Goal: Task Accomplishment & Management: Use online tool/utility

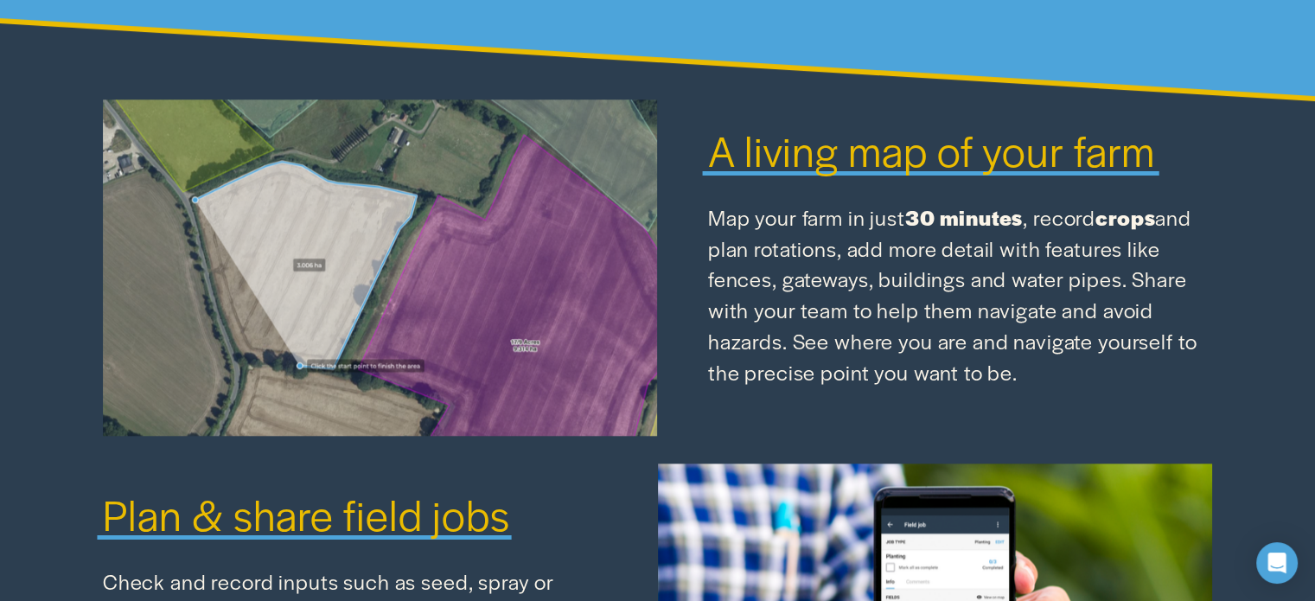
drag, startPoint x: 1121, startPoint y: 233, endPoint x: 1170, endPoint y: 234, distance: 49.3
click at [1129, 232] on strong "crops" at bounding box center [1125, 216] width 60 height 29
click at [927, 274] on p "Map your farm in just 30 minutes , record crops and plan rotations, add more de…" at bounding box center [960, 294] width 504 height 185
click at [1146, 273] on p "Map your farm in just 30 minutes , record crops and plan rotations, add more de…" at bounding box center [960, 294] width 504 height 185
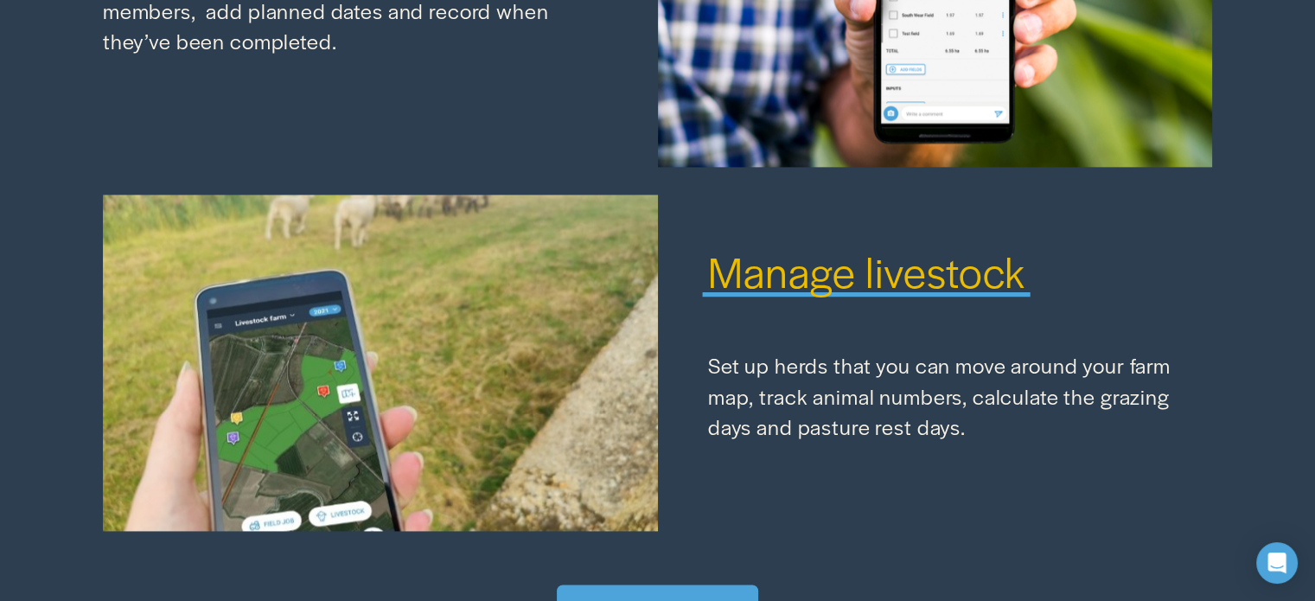
scroll to position [2444, 0]
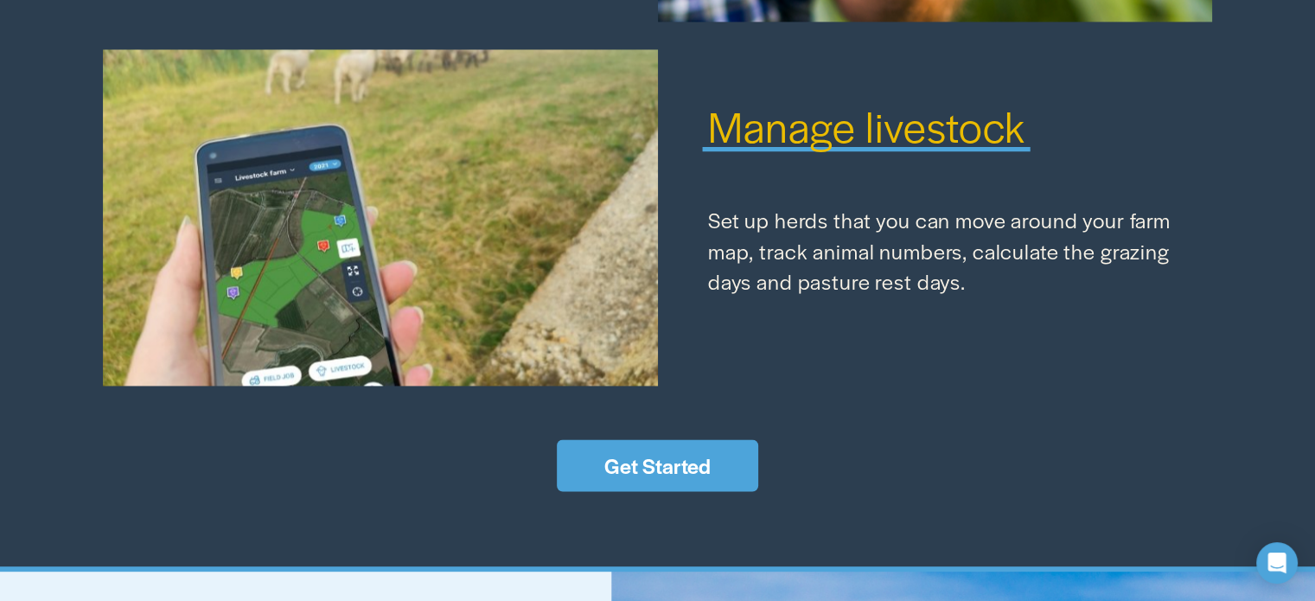
click at [619, 476] on link "Get Started" at bounding box center [657, 465] width 201 height 52
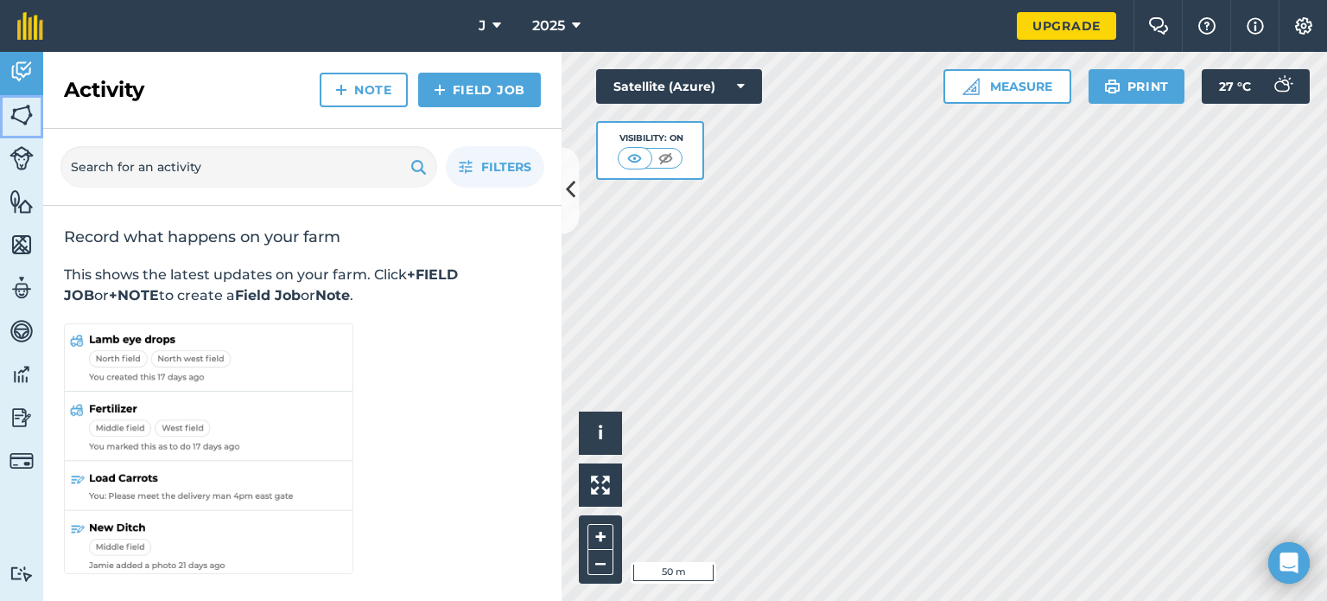
click at [15, 110] on img at bounding box center [22, 115] width 24 height 26
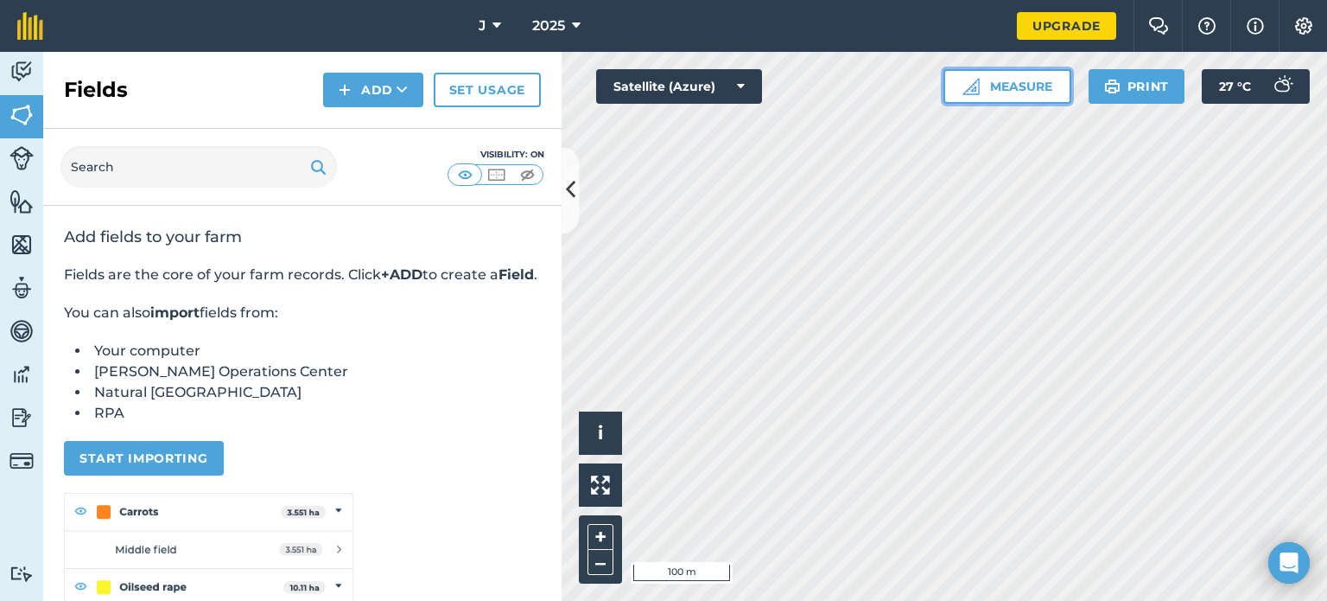
click at [1034, 84] on button "Measure" at bounding box center [1008, 86] width 128 height 35
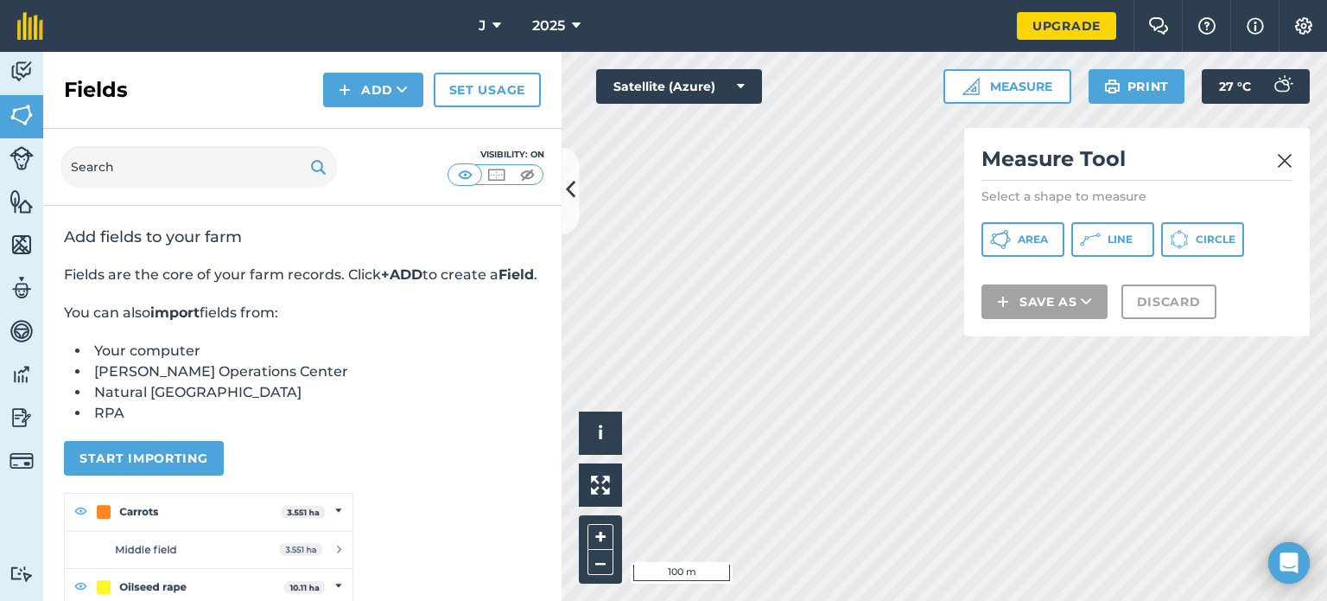
click at [1285, 160] on img at bounding box center [1285, 160] width 16 height 21
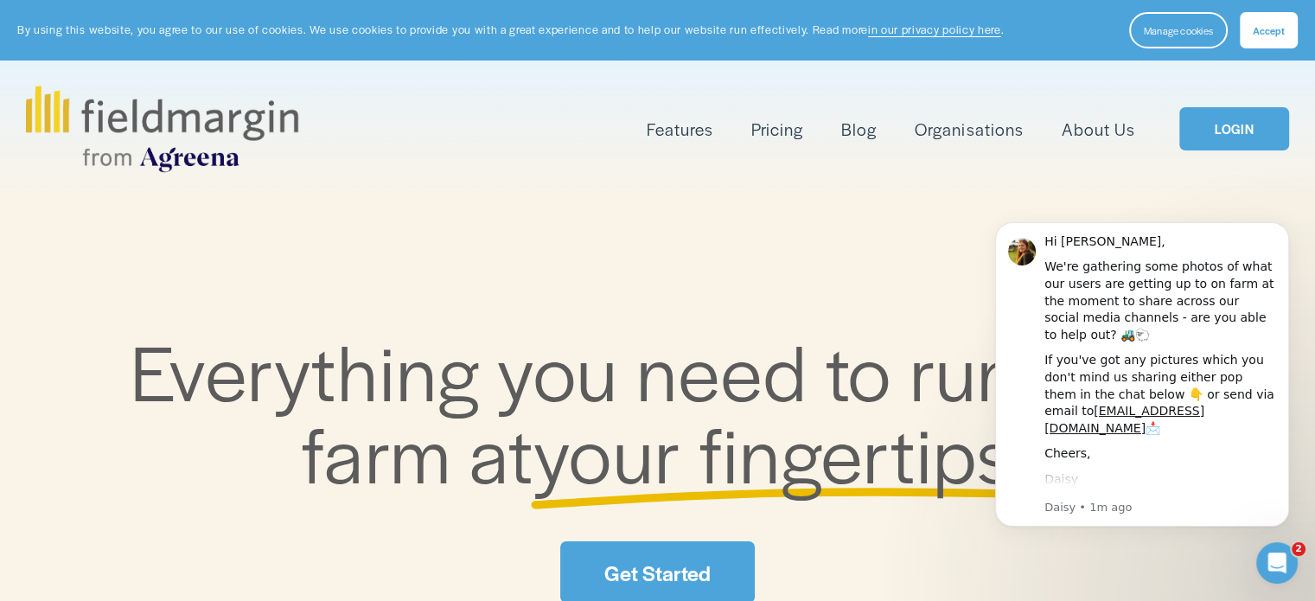
click at [585, 263] on div "Everything you need to run your farm at your fingertips Get Started" at bounding box center [657, 466] width 1315 height 538
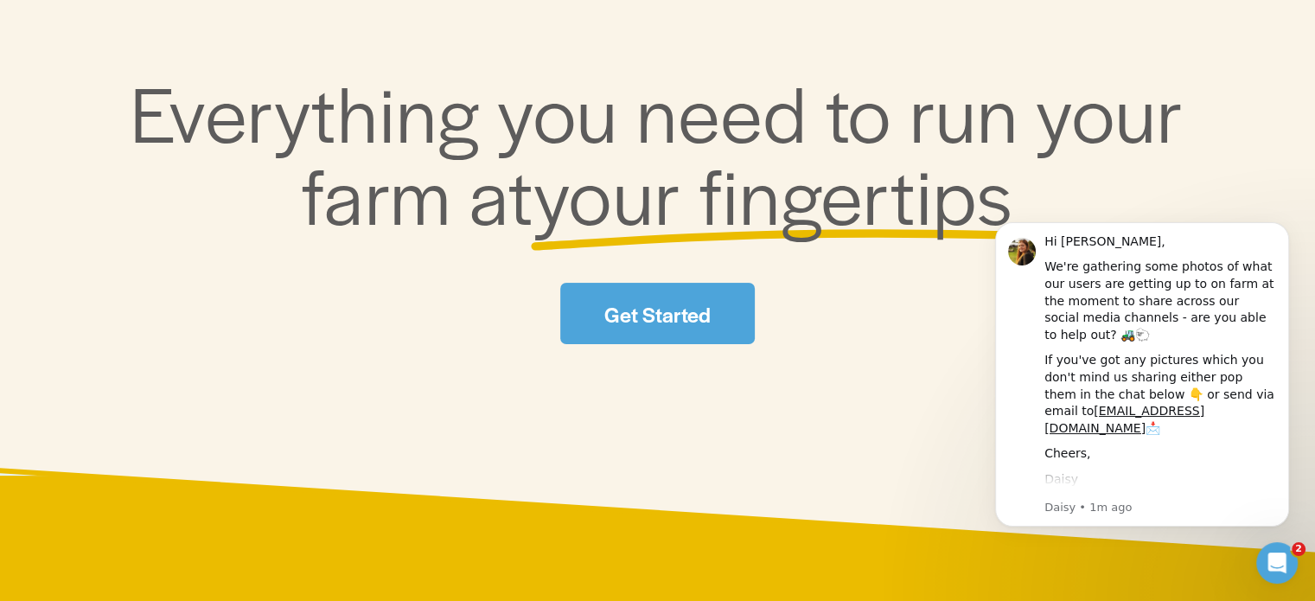
scroll to position [259, 0]
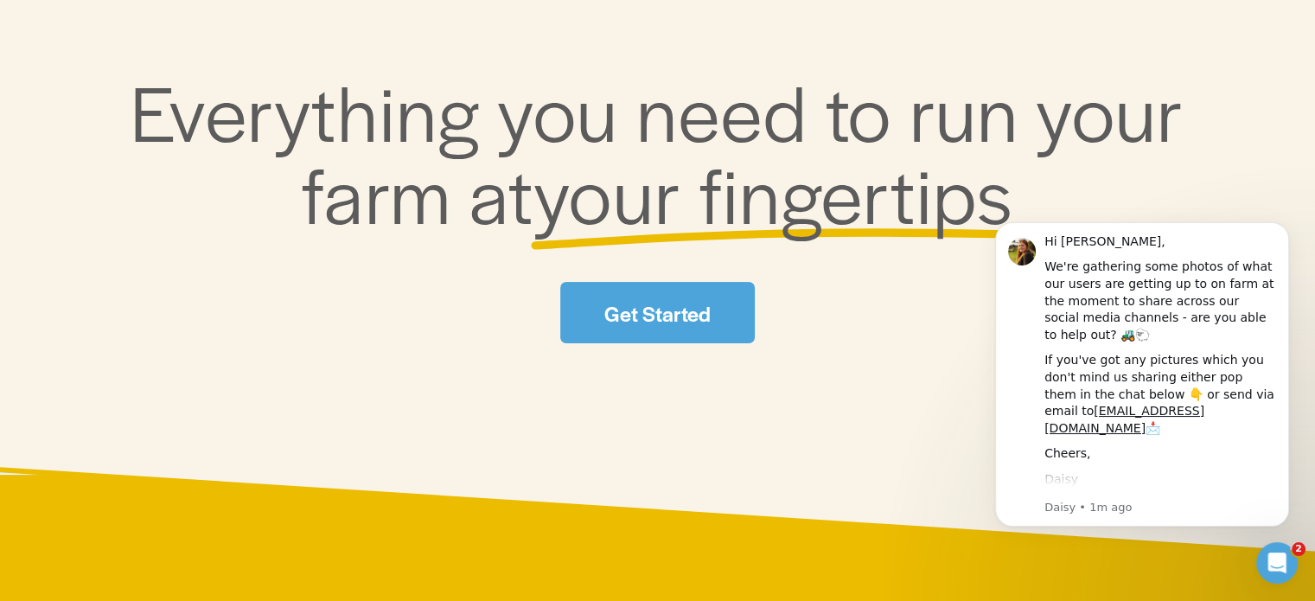
click at [644, 307] on link "Get Started" at bounding box center [657, 312] width 194 height 61
